Goal: Information Seeking & Learning: Learn about a topic

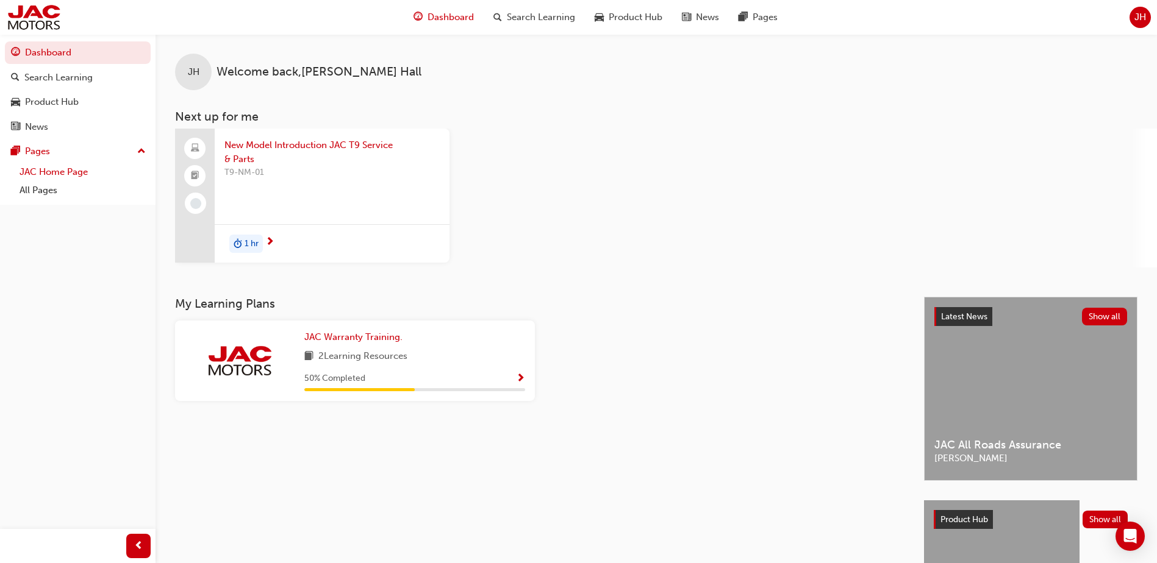
click at [27, 171] on link "JAC Home Page" at bounding box center [83, 172] width 136 height 19
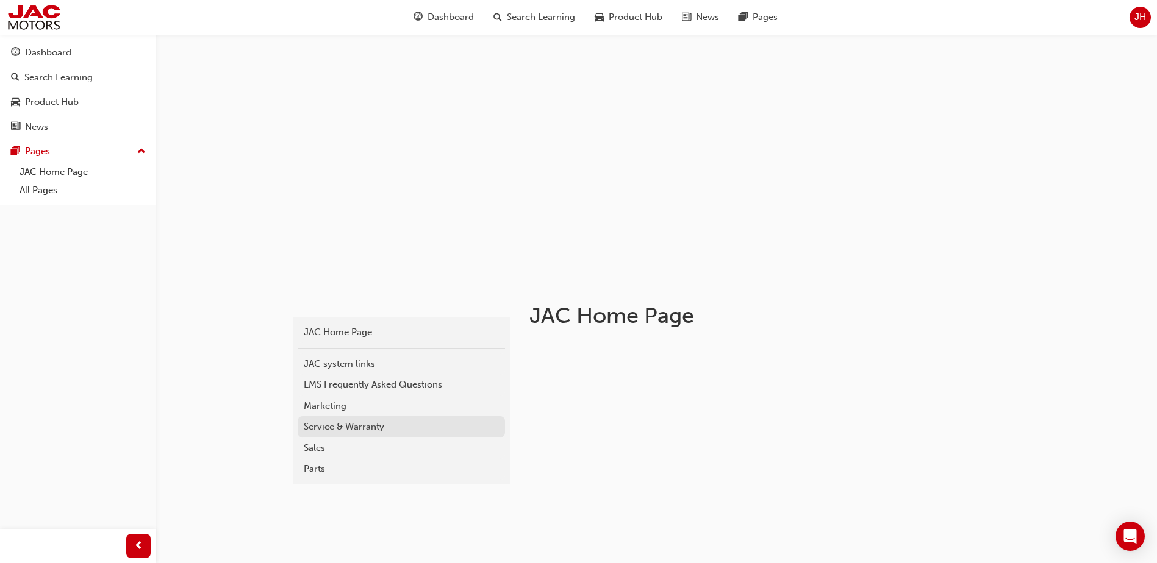
click at [326, 433] on div "Service & Warranty" at bounding box center [401, 427] width 195 height 14
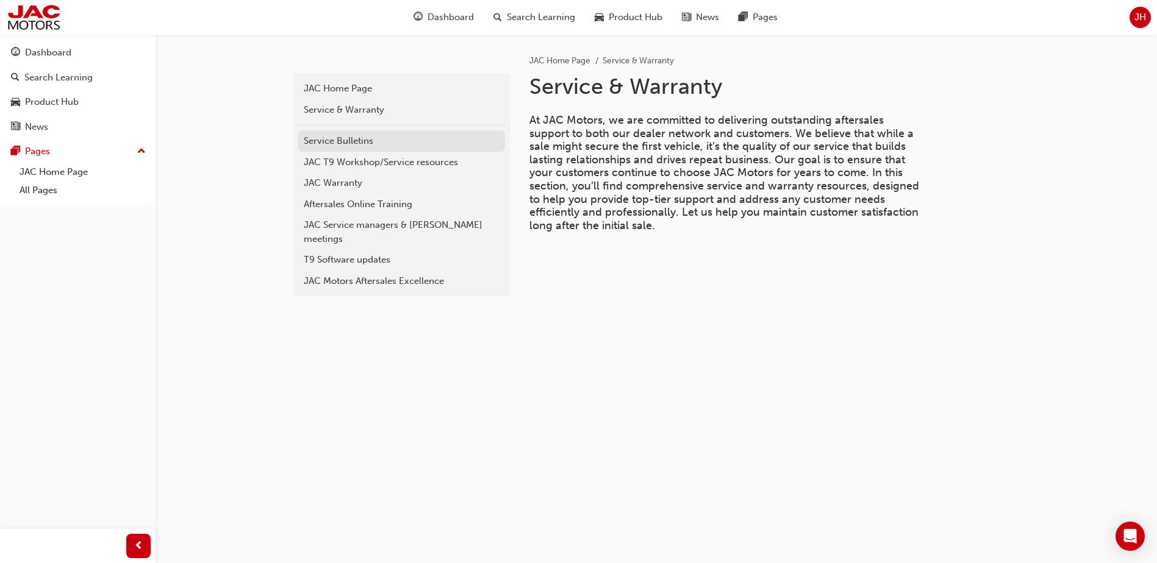
click at [337, 145] on div "Service Bulletins" at bounding box center [401, 141] width 195 height 14
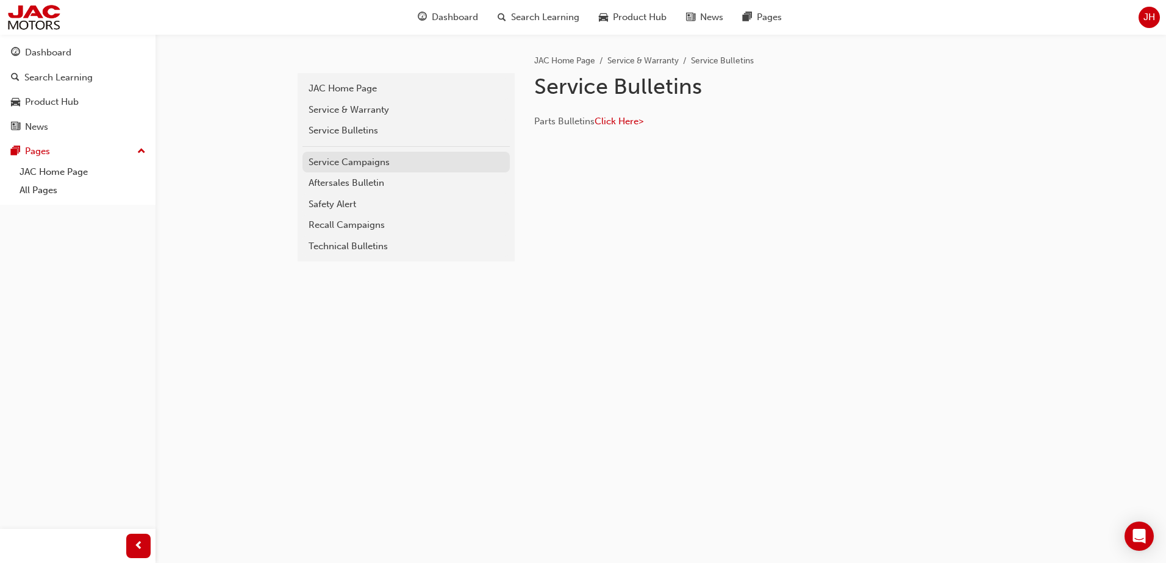
click at [338, 157] on div "Service Campaigns" at bounding box center [406, 162] width 195 height 14
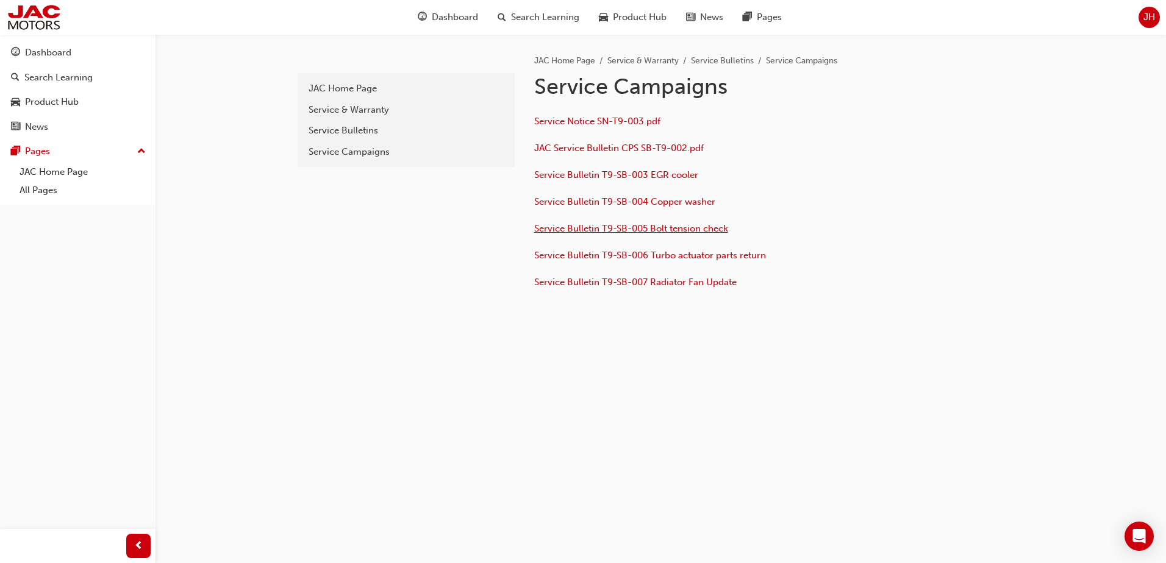
click at [569, 232] on span "Service Bulletin T9-SB-005 Bolt tension check" at bounding box center [631, 228] width 194 height 11
